Goal: Navigation & Orientation: Find specific page/section

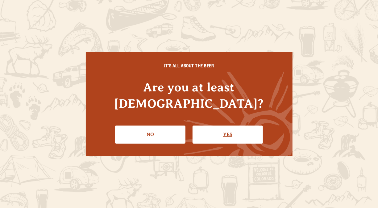
click at [213, 126] on link "Yes" at bounding box center [227, 135] width 70 height 18
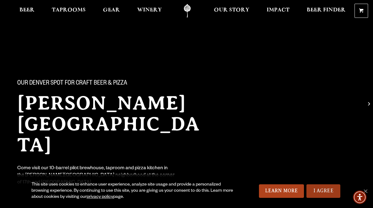
click at [329, 190] on link "I Agree" at bounding box center [323, 192] width 34 height 14
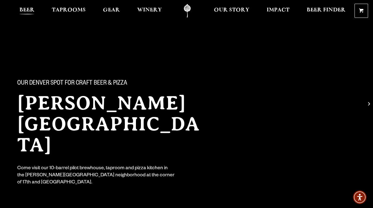
click at [25, 12] on span "Beer" at bounding box center [26, 10] width 15 height 5
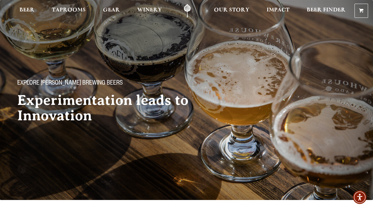
click at [189, 9] on link "Odell Home" at bounding box center [187, 11] width 23 height 14
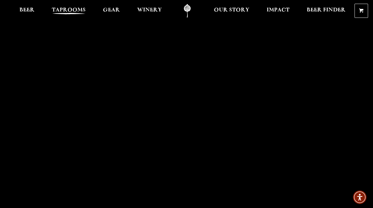
click at [72, 13] on span "Taprooms" at bounding box center [69, 10] width 34 height 5
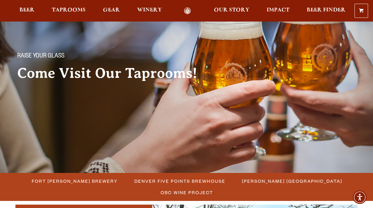
scroll to position [62, 0]
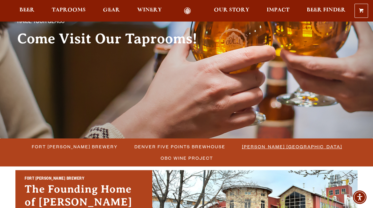
click at [242, 146] on span "[PERSON_NAME] [GEOGRAPHIC_DATA]" at bounding box center [292, 146] width 100 height 9
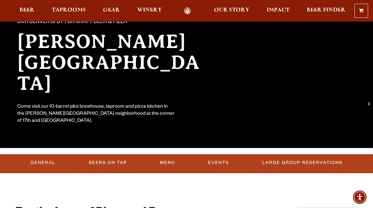
scroll to position [154, 0]
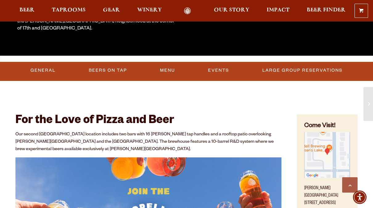
click at [325, 148] on img "Find on Google Maps (opens in a new window)" at bounding box center [327, 155] width 46 height 46
